Goal: Book appointment/travel/reservation

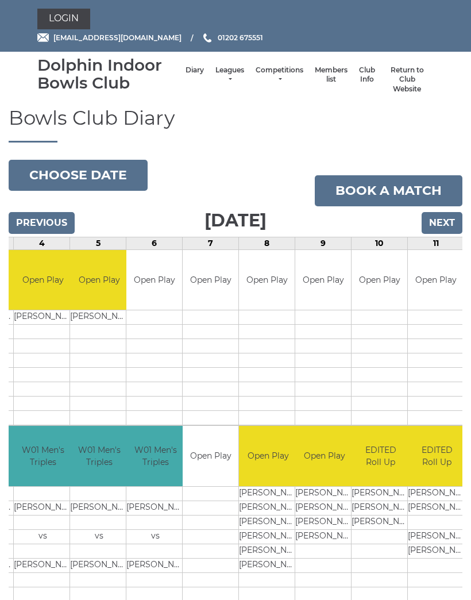
click at [445, 217] on input "Next" at bounding box center [442, 223] width 41 height 22
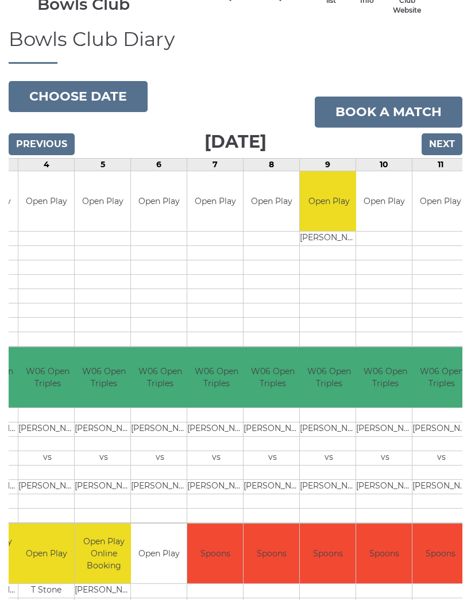
scroll to position [78, 0]
click at [52, 97] on button "Choose date" at bounding box center [78, 97] width 139 height 31
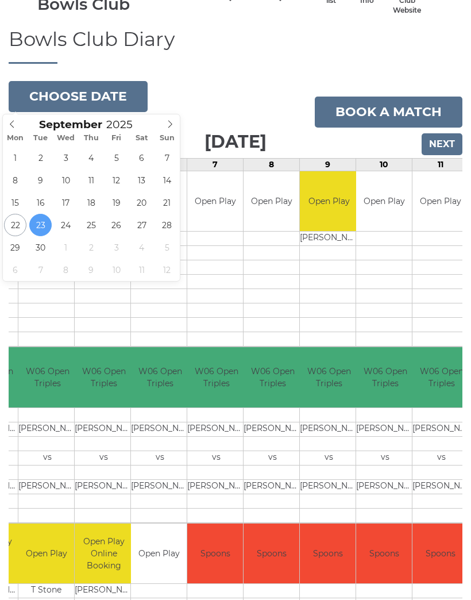
type input "2025-09-29"
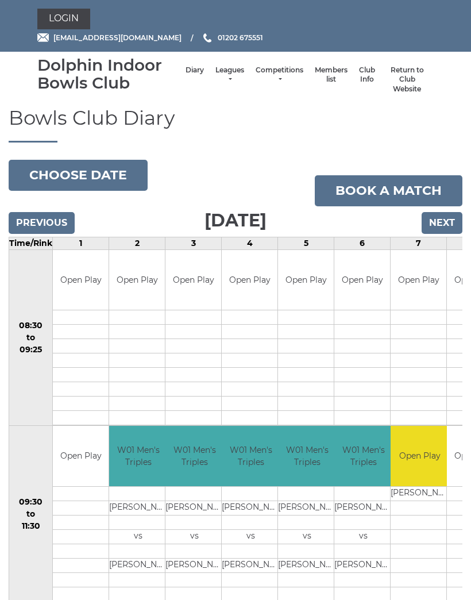
click at [47, 175] on button "Choose date" at bounding box center [78, 175] width 139 height 31
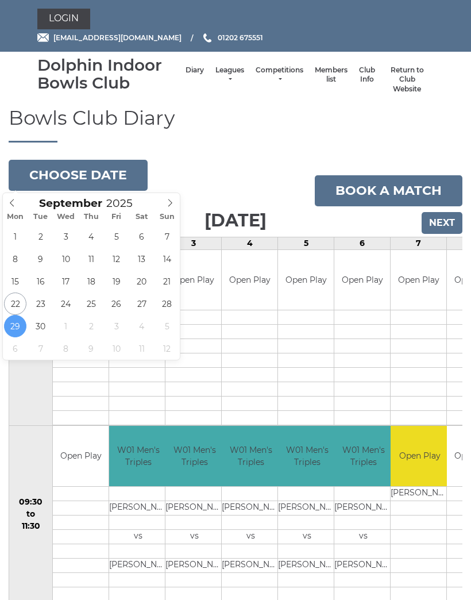
type input "2025-09-28"
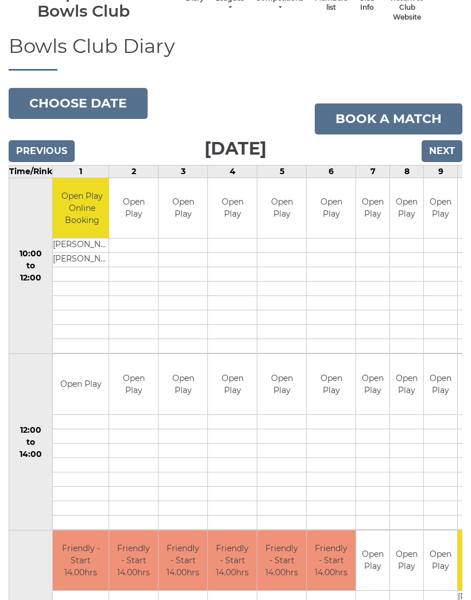
scroll to position [71, 0]
click at [62, 98] on button "Choose date" at bounding box center [78, 103] width 139 height 31
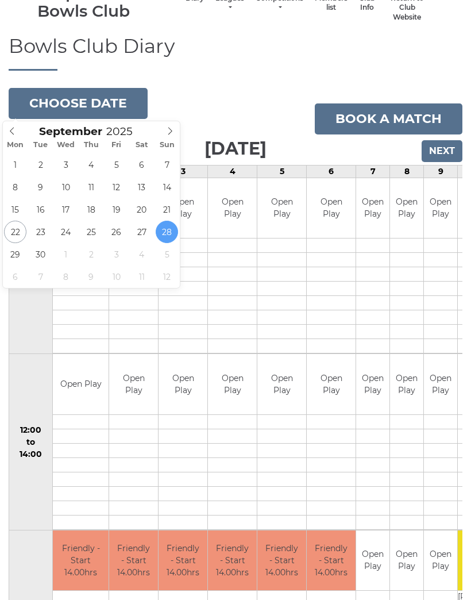
type input "2025-10-03"
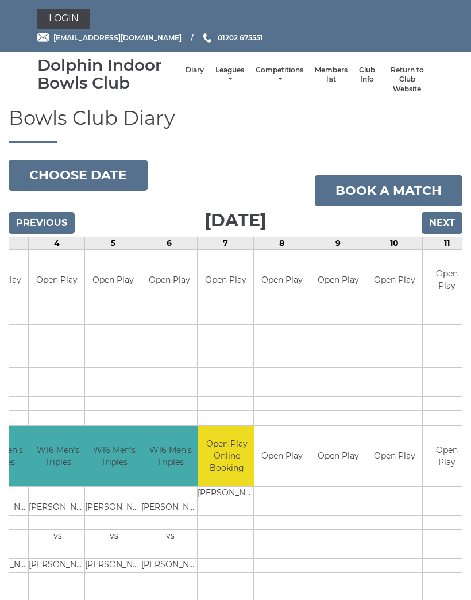
click at [48, 172] on button "Choose date" at bounding box center [78, 175] width 139 height 31
click at [439, 225] on input "Next" at bounding box center [442, 223] width 41 height 22
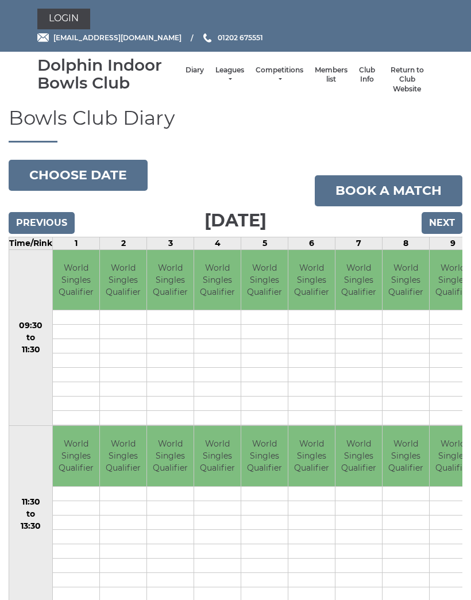
click at [440, 219] on input "Next" at bounding box center [442, 223] width 41 height 22
click at [449, 218] on input "Next" at bounding box center [442, 223] width 41 height 22
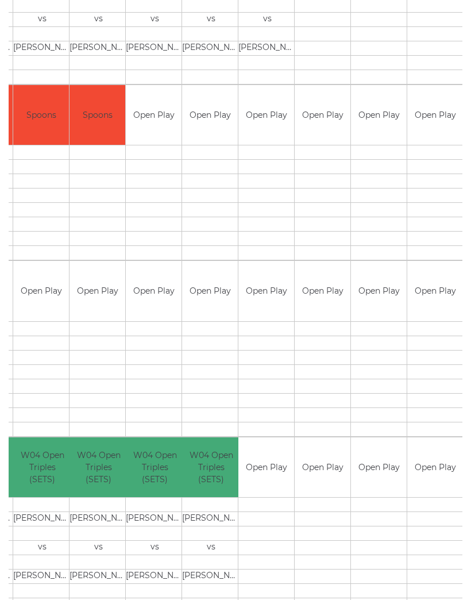
scroll to position [0, 208]
